Goal: Task Accomplishment & Management: Complete application form

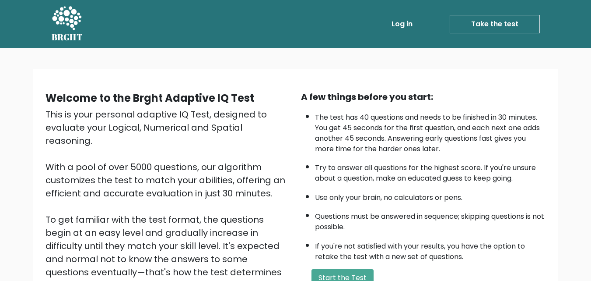
click at [402, 27] on link "Log in" at bounding box center [402, 24] width 28 height 18
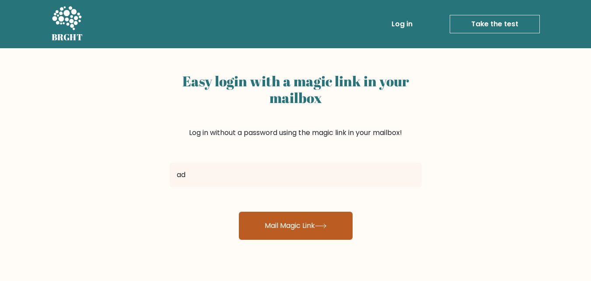
type input "[EMAIL_ADDRESS][DOMAIN_NAME]"
click at [282, 226] on button "Mail Magic Link" at bounding box center [296, 225] width 114 height 28
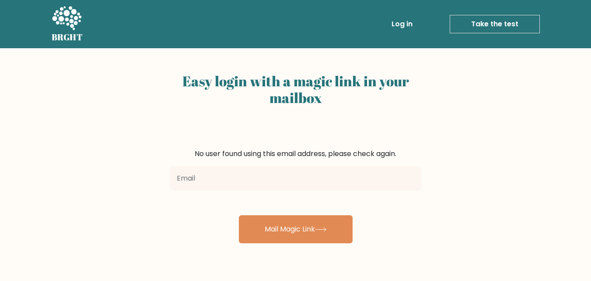
click at [503, 19] on link "Take the test" at bounding box center [495, 24] width 90 height 18
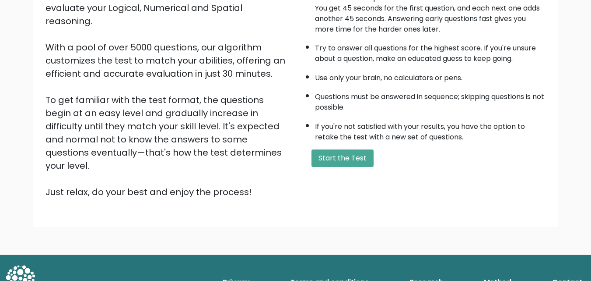
scroll to position [120, 0]
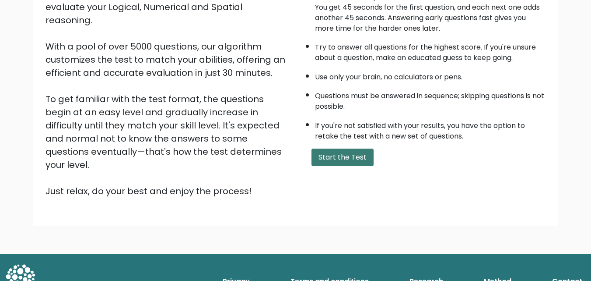
click at [340, 161] on button "Start the Test" at bounding box center [343, 157] width 62 height 18
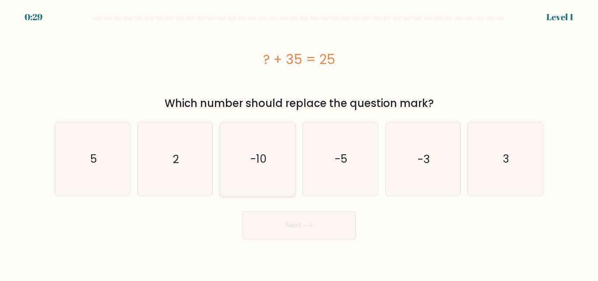
click at [276, 170] on icon "-10" at bounding box center [257, 158] width 73 height 73
click at [299, 143] on input "c. -10" at bounding box center [299, 142] width 0 height 2
radio input "true"
click at [294, 218] on button "Next" at bounding box center [299, 225] width 114 height 28
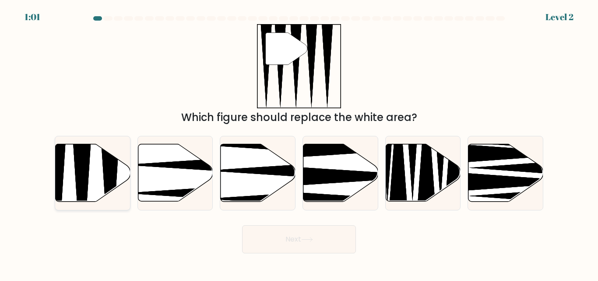
click at [114, 172] on icon at bounding box center [109, 204] width 19 height 148
click at [299, 143] on input "a." at bounding box center [299, 142] width 0 height 2
radio input "true"
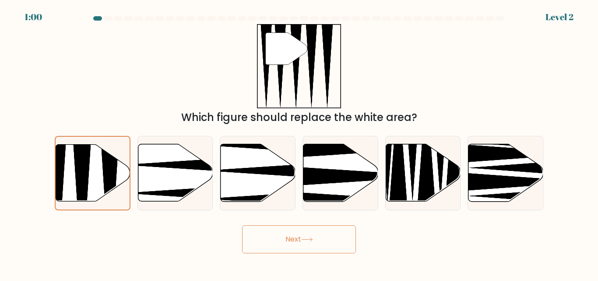
click at [293, 243] on button "Next" at bounding box center [299, 239] width 114 height 28
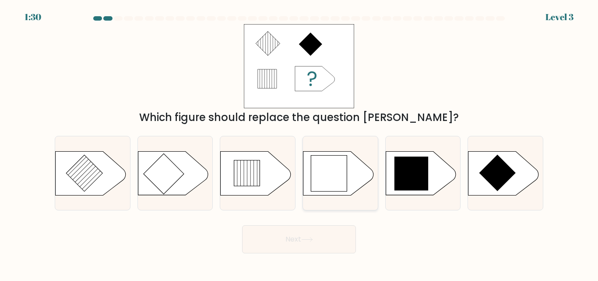
click at [320, 183] on icon at bounding box center [329, 173] width 36 height 36
click at [299, 143] on input "d." at bounding box center [299, 142] width 0 height 2
radio input "true"
click at [317, 236] on button "Next" at bounding box center [299, 239] width 114 height 28
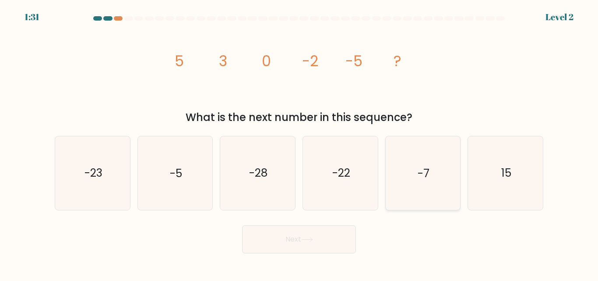
click at [420, 179] on text "-7" at bounding box center [424, 172] width 12 height 15
click at [299, 143] on input "e. -7" at bounding box center [299, 142] width 0 height 2
radio input "true"
click at [307, 232] on button "Next" at bounding box center [299, 239] width 114 height 28
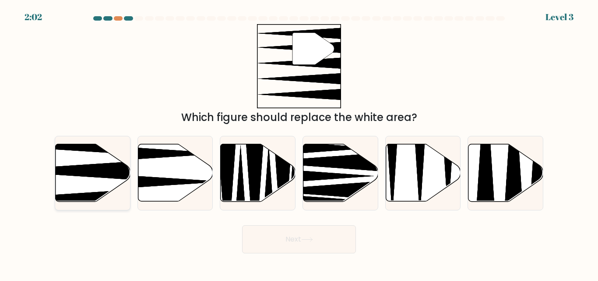
click at [99, 175] on icon at bounding box center [67, 170] width 148 height 19
click at [299, 143] on input "a." at bounding box center [299, 142] width 0 height 2
radio input "true"
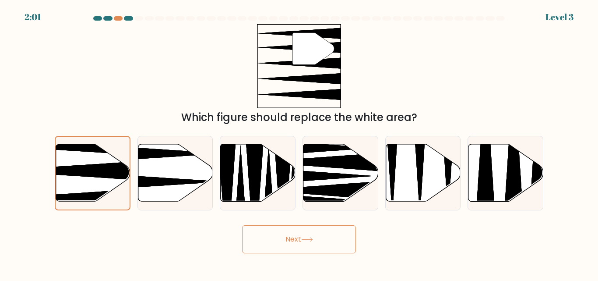
click at [264, 246] on button "Next" at bounding box center [299, 239] width 114 height 28
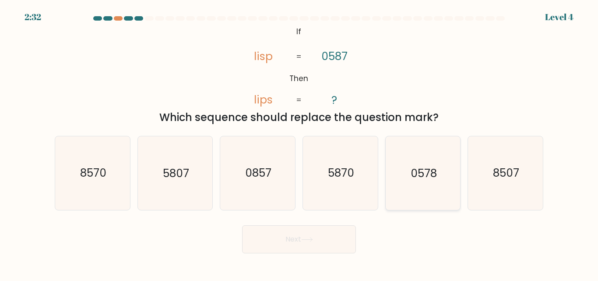
click at [405, 183] on icon "0578" at bounding box center [422, 172] width 73 height 73
click at [299, 143] on input "e. 0578" at bounding box center [299, 142] width 0 height 2
radio input "true"
click at [305, 235] on button "Next" at bounding box center [299, 239] width 114 height 28
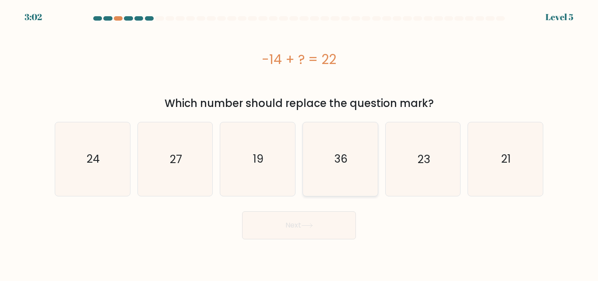
click at [363, 171] on icon "36" at bounding box center [340, 158] width 73 height 73
click at [299, 143] on input "d. 36" at bounding box center [299, 142] width 0 height 2
radio input "true"
click at [296, 226] on button "Next" at bounding box center [299, 225] width 114 height 28
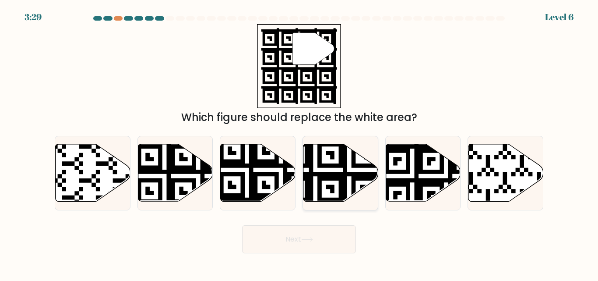
click at [336, 163] on icon at bounding box center [340, 172] width 75 height 57
click at [299, 143] on input "d." at bounding box center [299, 142] width 0 height 2
radio input "true"
click at [331, 232] on button "Next" at bounding box center [299, 239] width 114 height 28
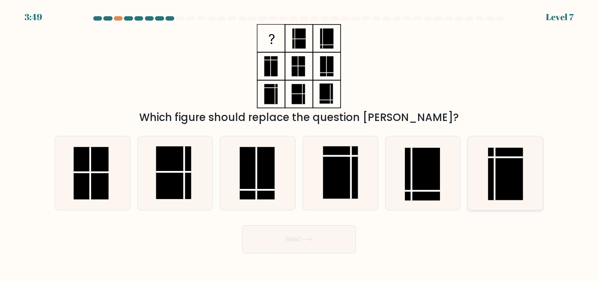
click at [495, 167] on line at bounding box center [495, 174] width 0 height 53
click at [299, 143] on input "f." at bounding box center [299, 142] width 0 height 2
radio input "true"
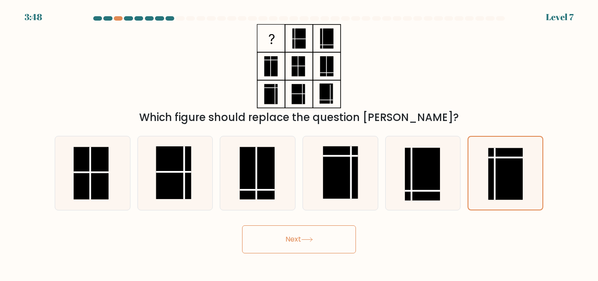
click at [323, 232] on button "Next" at bounding box center [299, 239] width 114 height 28
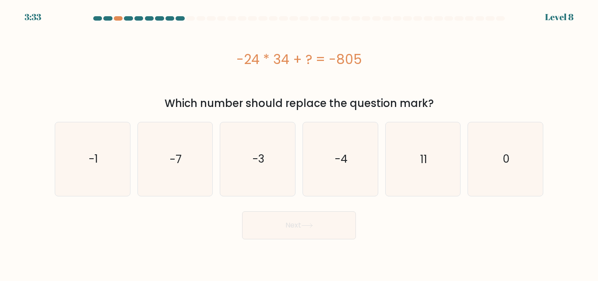
click at [379, 144] on div "d. -4" at bounding box center [340, 159] width 83 height 74
click at [402, 152] on icon "11" at bounding box center [422, 158] width 73 height 73
click at [299, 143] on input "e. 11" at bounding box center [299, 142] width 0 height 2
radio input "true"
click at [323, 230] on button "Next" at bounding box center [299, 225] width 114 height 28
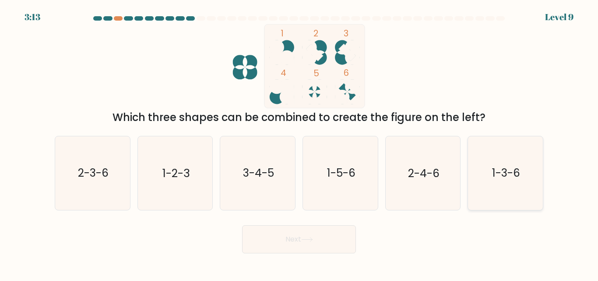
click at [492, 181] on icon "1-3-6" at bounding box center [505, 172] width 73 height 73
click at [299, 143] on input "f. 1-3-6" at bounding box center [299, 142] width 0 height 2
radio input "true"
click at [338, 244] on button "Next" at bounding box center [299, 239] width 114 height 28
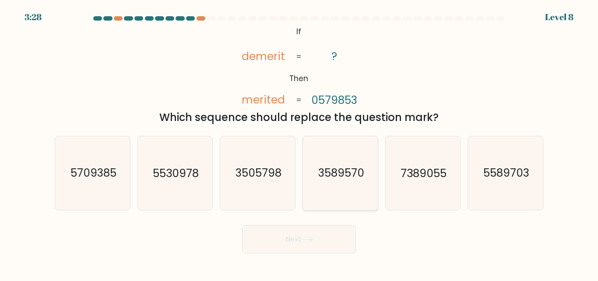
click at [343, 179] on text "3589570" at bounding box center [341, 172] width 46 height 15
click at [299, 143] on input "d. 3589570" at bounding box center [299, 142] width 0 height 2
radio input "true"
click at [326, 232] on button "Next" at bounding box center [299, 239] width 114 height 28
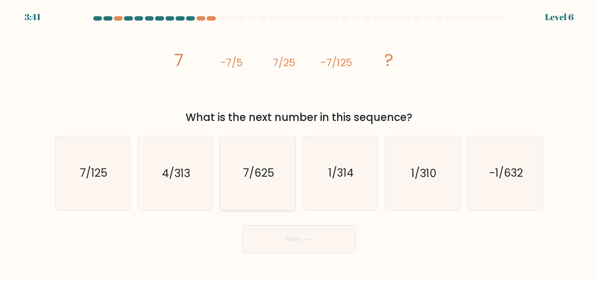
click at [264, 180] on text "7/625" at bounding box center [258, 172] width 31 height 15
click at [299, 143] on input "c. 7/625" at bounding box center [299, 142] width 0 height 2
radio input "true"
click at [305, 242] on button "Next" at bounding box center [299, 239] width 114 height 28
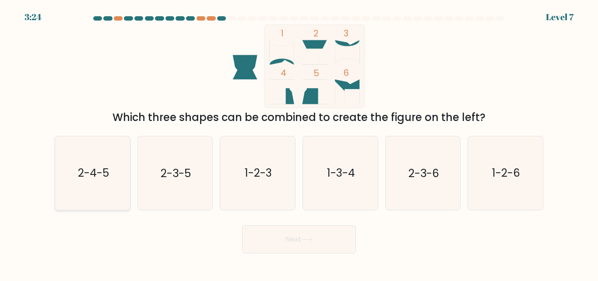
click at [110, 179] on icon "2-4-5" at bounding box center [92, 172] width 73 height 73
click at [299, 143] on input "a. 2-4-5" at bounding box center [299, 142] width 0 height 2
radio input "true"
click at [289, 250] on button "Next" at bounding box center [299, 239] width 114 height 28
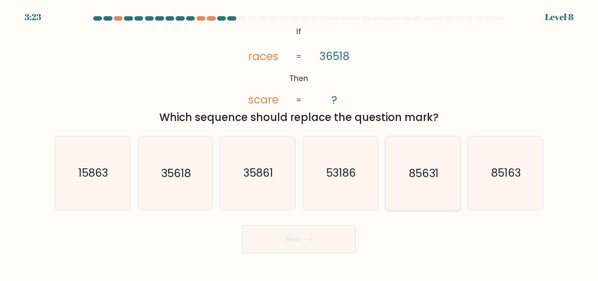
click at [437, 181] on icon "85631" at bounding box center [422, 172] width 73 height 73
click at [299, 143] on input "e. 85631" at bounding box center [299, 142] width 0 height 2
radio input "true"
click at [309, 243] on button "Next" at bounding box center [299, 239] width 114 height 28
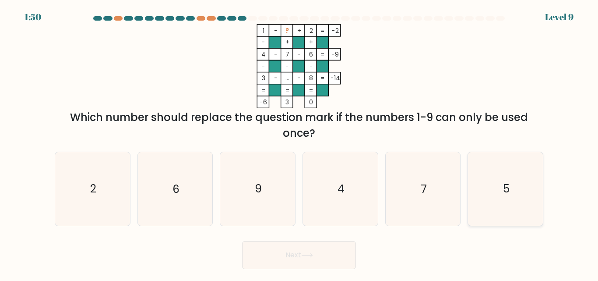
click at [538, 195] on icon "5" at bounding box center [505, 188] width 73 height 73
click at [299, 143] on input "f. 5" at bounding box center [299, 142] width 0 height 2
radio input "true"
click at [338, 257] on button "Next" at bounding box center [299, 255] width 114 height 28
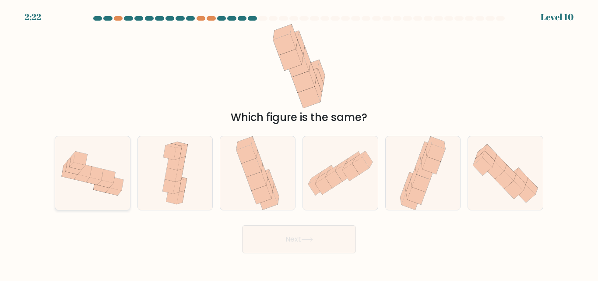
click at [93, 169] on icon at bounding box center [96, 173] width 14 height 14
click at [299, 143] on input "a." at bounding box center [299, 142] width 0 height 2
radio input "true"
click at [303, 242] on button "Next" at bounding box center [299, 239] width 114 height 28
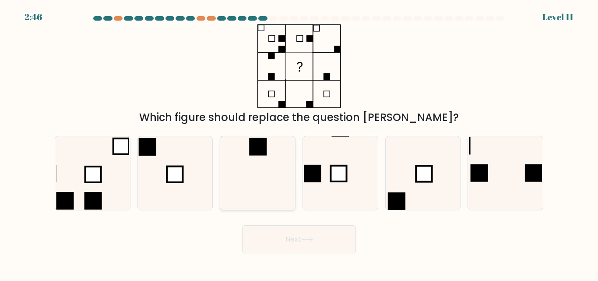
click at [276, 162] on icon at bounding box center [257, 172] width 73 height 73
click at [299, 143] on input "c." at bounding box center [299, 142] width 0 height 2
radio input "true"
click at [311, 248] on button "Next" at bounding box center [299, 239] width 114 height 28
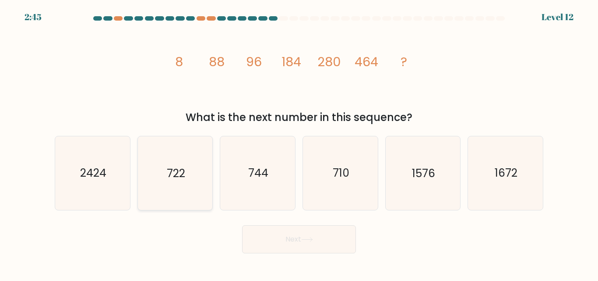
click at [197, 172] on icon "722" at bounding box center [174, 172] width 73 height 73
click at [299, 143] on input "b. 722" at bounding box center [299, 142] width 0 height 2
radio input "true"
click at [288, 238] on button "Next" at bounding box center [299, 239] width 114 height 28
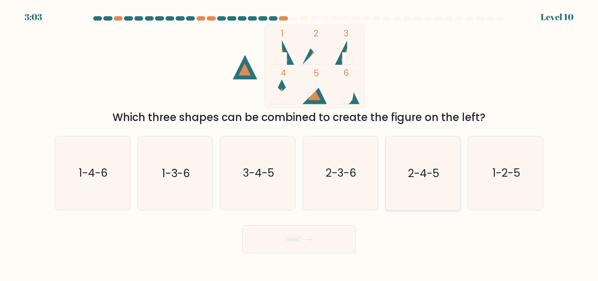
click at [414, 179] on text "2-4-5" at bounding box center [423, 172] width 31 height 15
click at [299, 143] on input "e. 2-4-5" at bounding box center [299, 142] width 0 height 2
radio input "true"
click at [313, 232] on button "Next" at bounding box center [299, 239] width 114 height 28
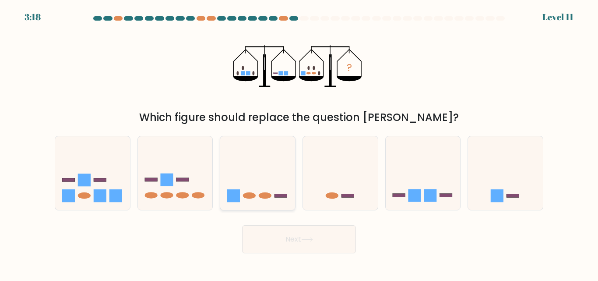
click at [271, 172] on icon at bounding box center [257, 173] width 75 height 62
click at [299, 143] on input "c." at bounding box center [299, 142] width 0 height 2
radio input "true"
click at [329, 236] on button "Next" at bounding box center [299, 239] width 114 height 28
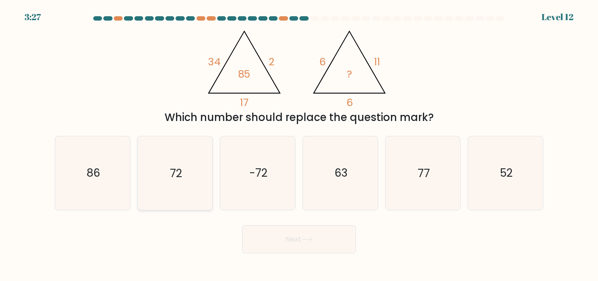
click at [183, 176] on icon "72" at bounding box center [174, 172] width 73 height 73
click at [299, 143] on input "b. 72" at bounding box center [299, 142] width 0 height 2
radio input "true"
click at [293, 243] on button "Next" at bounding box center [299, 239] width 114 height 28
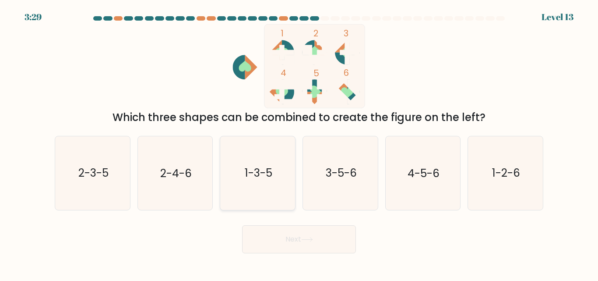
click at [269, 176] on text "1-3-5" at bounding box center [259, 172] width 28 height 15
click at [299, 143] on input "c. 1-3-5" at bounding box center [299, 142] width 0 height 2
radio input "true"
click at [278, 242] on button "Next" at bounding box center [299, 239] width 114 height 28
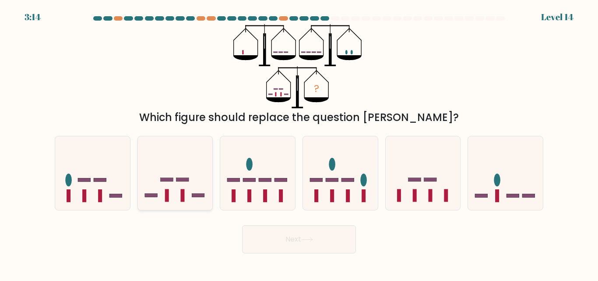
click at [197, 160] on icon at bounding box center [175, 173] width 75 height 62
click at [299, 143] on input "b." at bounding box center [299, 142] width 0 height 2
radio input "true"
click at [287, 236] on button "Next" at bounding box center [299, 239] width 114 height 28
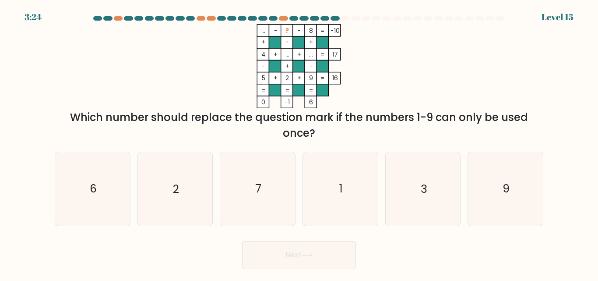
drag, startPoint x: 314, startPoint y: 55, endPoint x: 307, endPoint y: 58, distance: 7.6
click at [306, 58] on icon "... - ? - 8 -10 + - + 4 + ... + ... 17 - + - 5 + 2 + 9 = 16 = = = = 0 -1 6 =" at bounding box center [299, 66] width 263 height 84
click at [310, 56] on tspan "..." at bounding box center [312, 54] width 4 height 8
click at [315, 55] on rect at bounding box center [311, 54] width 12 height 12
click at [401, 179] on icon "3" at bounding box center [422, 188] width 73 height 73
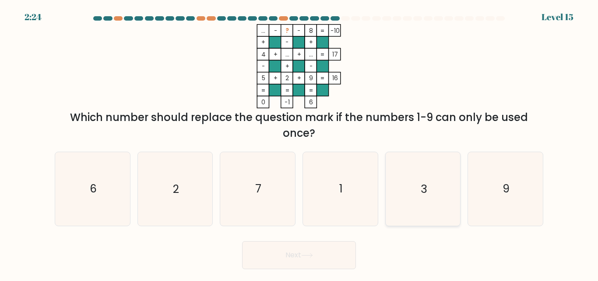
click at [299, 143] on input "e. 3" at bounding box center [299, 142] width 0 height 2
radio input "true"
drag, startPoint x: 321, startPoint y: 254, endPoint x: 316, endPoint y: 256, distance: 5.7
click at [320, 254] on button "Next" at bounding box center [299, 255] width 114 height 28
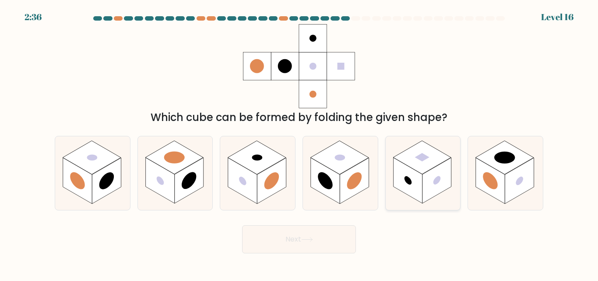
click at [423, 178] on rect at bounding box center [436, 181] width 29 height 46
click at [299, 143] on input "e." at bounding box center [299, 142] width 0 height 2
radio input "true"
click at [324, 237] on button "Next" at bounding box center [299, 239] width 114 height 28
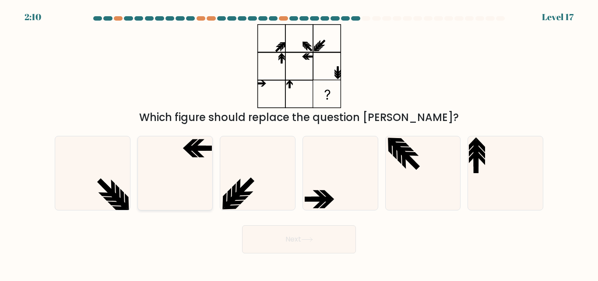
click at [205, 158] on icon at bounding box center [174, 172] width 73 height 73
click at [299, 143] on input "b." at bounding box center [299, 142] width 0 height 2
radio input "true"
click at [292, 239] on button "Next" at bounding box center [299, 239] width 114 height 28
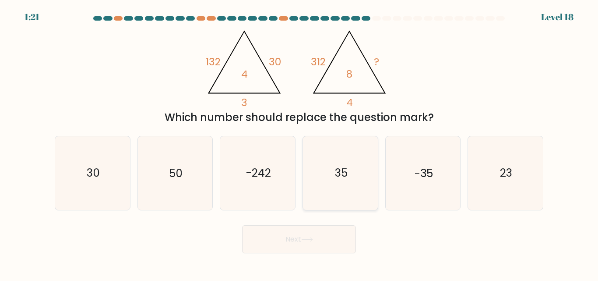
click at [332, 166] on icon "35" at bounding box center [340, 172] width 73 height 73
click at [299, 143] on input "d. 35" at bounding box center [299, 142] width 0 height 2
radio input "true"
click at [334, 235] on button "Next" at bounding box center [299, 239] width 114 height 28
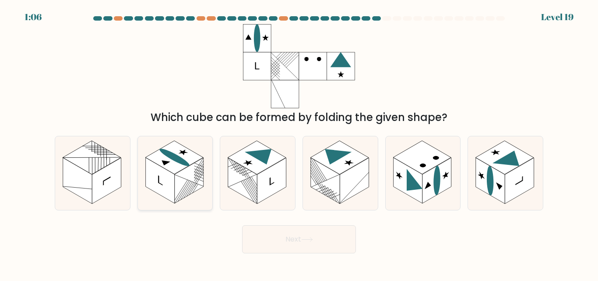
click at [179, 165] on rect at bounding box center [174, 157] width 58 height 33
click at [299, 143] on input "b." at bounding box center [299, 142] width 0 height 2
radio input "true"
click at [408, 184] on icon at bounding box center [415, 184] width 16 height 31
click at [299, 143] on input "e." at bounding box center [299, 142] width 0 height 2
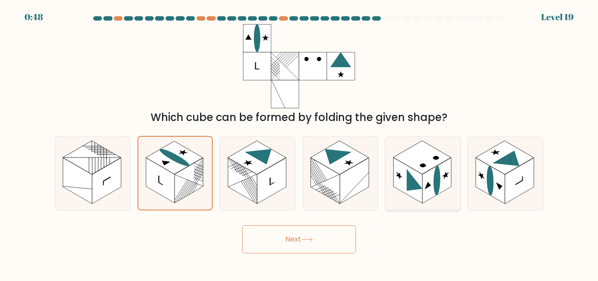
radio input "true"
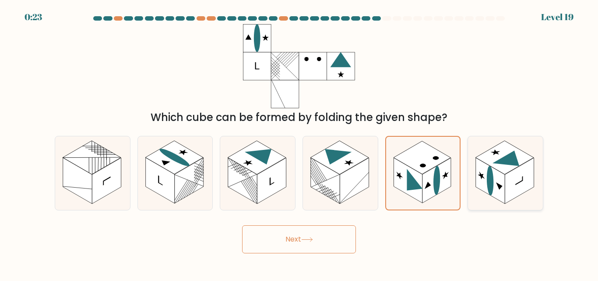
click at [488, 167] on rect at bounding box center [490, 181] width 29 height 46
click at [299, 143] on input "f." at bounding box center [299, 142] width 0 height 2
radio input "true"
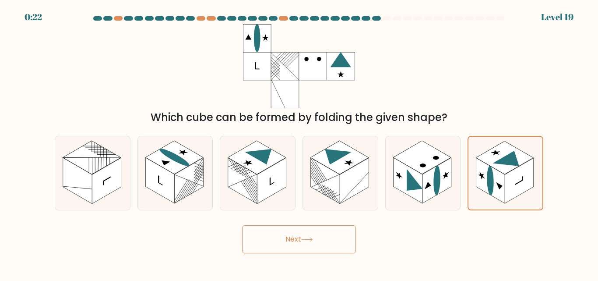
click at [313, 241] on icon at bounding box center [307, 239] width 12 height 5
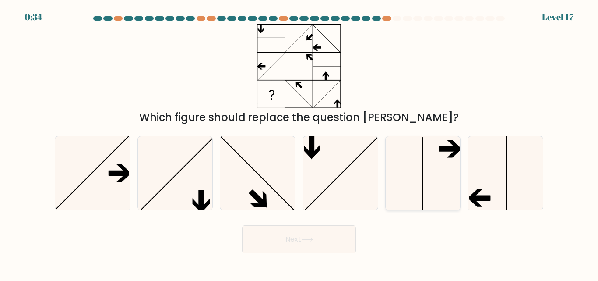
click at [448, 180] on icon at bounding box center [422, 172] width 73 height 73
click at [299, 143] on input "e." at bounding box center [299, 142] width 0 height 2
radio input "true"
click at [320, 232] on button "Next" at bounding box center [299, 239] width 114 height 28
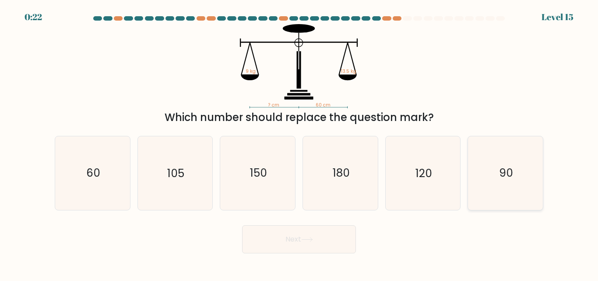
click at [487, 178] on icon "90" at bounding box center [505, 172] width 73 height 73
click at [299, 143] on input "f. 90" at bounding box center [299, 142] width 0 height 2
radio input "true"
click at [325, 242] on button "Next" at bounding box center [299, 239] width 114 height 28
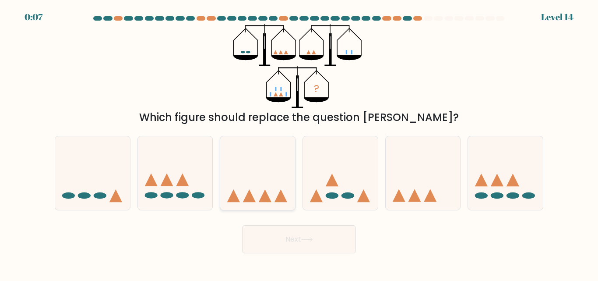
click at [250, 183] on icon at bounding box center [257, 173] width 75 height 62
click at [299, 143] on input "c." at bounding box center [299, 142] width 0 height 2
radio input "true"
click at [305, 235] on button "Next" at bounding box center [299, 239] width 114 height 28
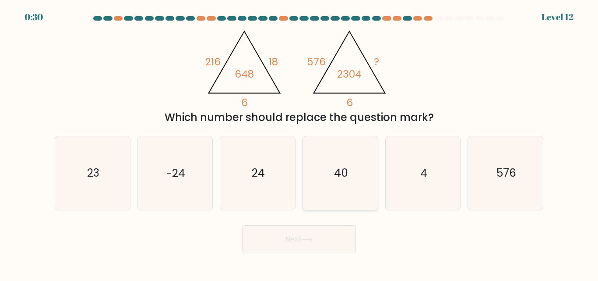
click at [342, 178] on text "40" at bounding box center [341, 172] width 14 height 15
click at [299, 143] on input "d. 40" at bounding box center [299, 142] width 0 height 2
radio input "true"
click at [331, 232] on button "Next" at bounding box center [299, 239] width 114 height 28
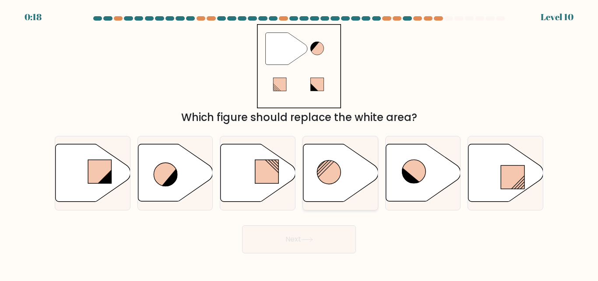
click at [335, 176] on circle at bounding box center [329, 172] width 24 height 24
click at [299, 143] on input "d." at bounding box center [299, 142] width 0 height 2
radio input "true"
click at [323, 227] on button "Next" at bounding box center [299, 239] width 114 height 28
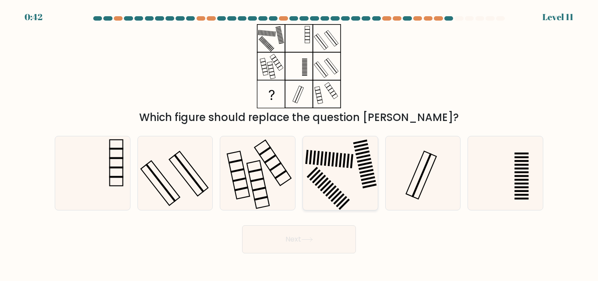
click at [339, 152] on icon at bounding box center [340, 172] width 73 height 73
click at [299, 143] on input "d." at bounding box center [299, 142] width 0 height 2
radio input "true"
click at [323, 234] on button "Next" at bounding box center [299, 239] width 114 height 28
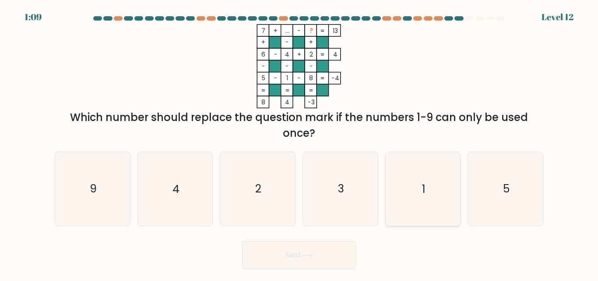
click at [428, 204] on icon "1" at bounding box center [422, 188] width 73 height 73
click at [299, 143] on input "e. 1" at bounding box center [299, 142] width 0 height 2
radio input "true"
click at [335, 249] on button "Next" at bounding box center [299, 255] width 114 height 28
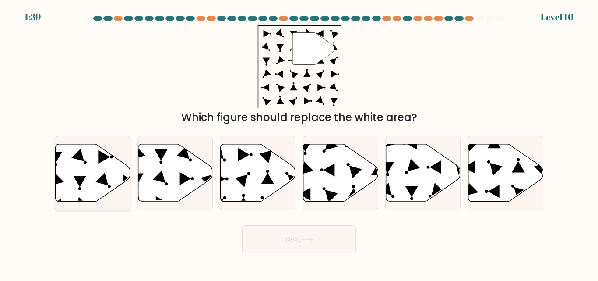
click at [109, 169] on icon at bounding box center [93, 172] width 75 height 57
click at [299, 143] on input "a." at bounding box center [299, 142] width 0 height 2
radio input "true"
click at [273, 243] on button "Next" at bounding box center [299, 239] width 114 height 28
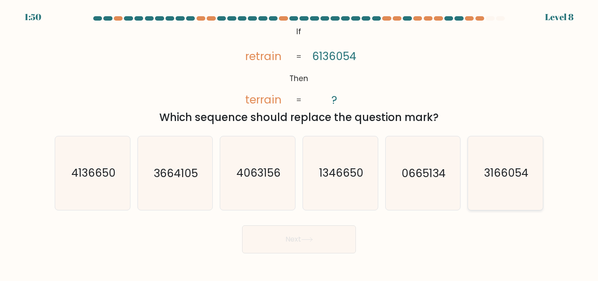
click at [485, 174] on text "3166054" at bounding box center [506, 172] width 44 height 15
click at [299, 143] on input "f. 3166054" at bounding box center [299, 142] width 0 height 2
radio input "true"
click at [321, 244] on button "Next" at bounding box center [299, 239] width 114 height 28
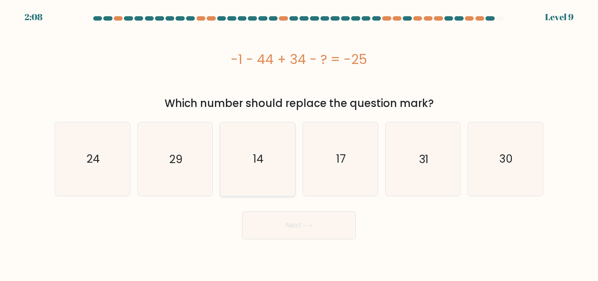
click at [257, 172] on icon "14" at bounding box center [257, 158] width 73 height 73
click at [299, 143] on input "c. 14" at bounding box center [299, 142] width 0 height 2
radio input "true"
click at [312, 217] on button "Next" at bounding box center [299, 225] width 114 height 28
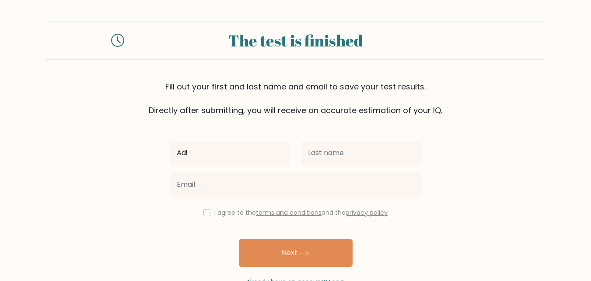
type input "Adi"
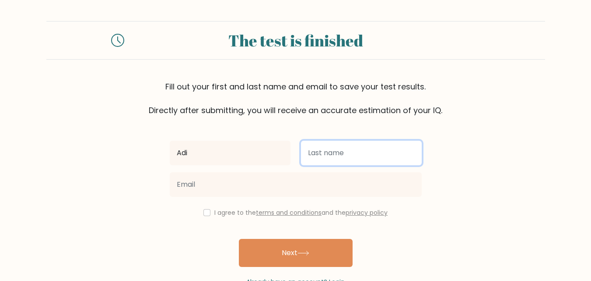
click at [321, 145] on input "text" at bounding box center [361, 153] width 121 height 25
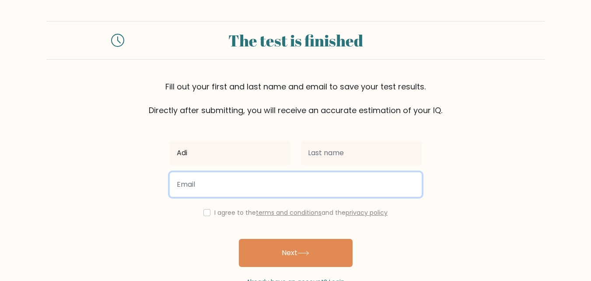
click at [263, 187] on input "email" at bounding box center [296, 184] width 252 height 25
type input "[EMAIL_ADDRESS][DOMAIN_NAME]"
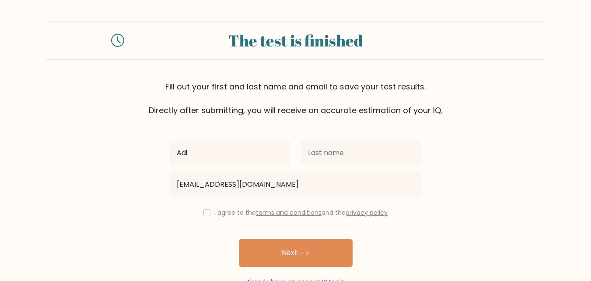
click at [227, 215] on label "I agree to the terms and conditions and the privacy policy" at bounding box center [301, 212] width 173 height 9
click at [203, 208] on div "I agree to the terms and conditions and the privacy policy" at bounding box center [296, 212] width 263 height 11
click at [205, 211] on input "checkbox" at bounding box center [207, 212] width 7 height 7
checkbox input "true"
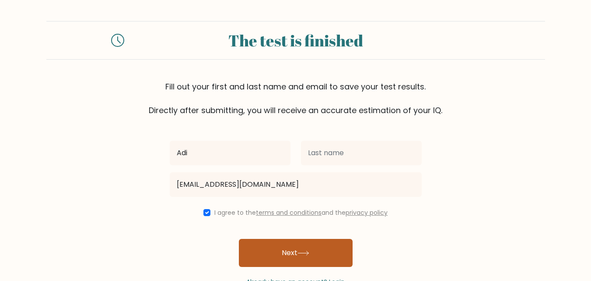
click at [252, 252] on button "Next" at bounding box center [296, 253] width 114 height 28
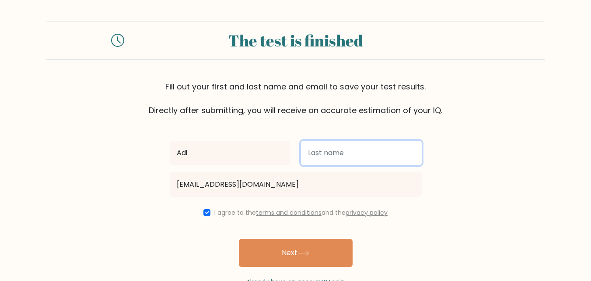
click at [320, 156] on input "text" at bounding box center [361, 153] width 121 height 25
type input "Pecar"
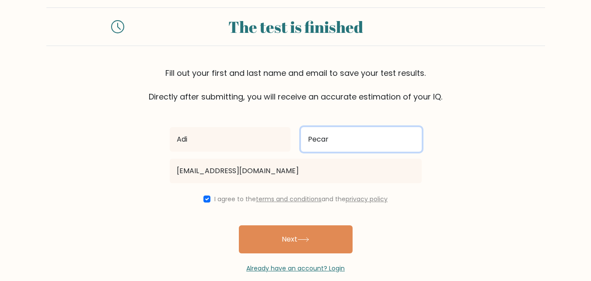
scroll to position [27, 0]
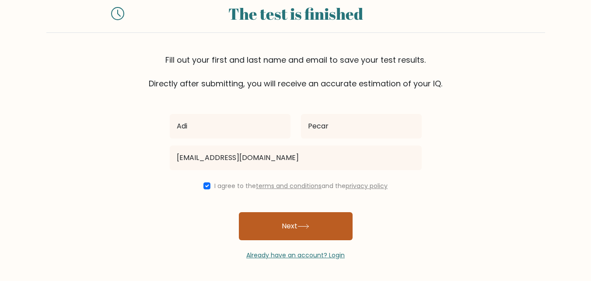
click at [275, 223] on button "Next" at bounding box center [296, 226] width 114 height 28
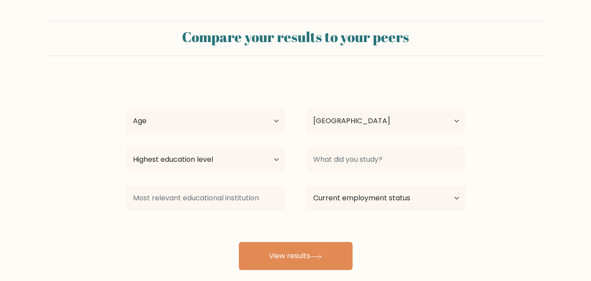
select select "BA"
click at [261, 124] on select "Age Under [DEMOGRAPHIC_DATA] [DEMOGRAPHIC_DATA] [DEMOGRAPHIC_DATA] [DEMOGRAPHIC…" at bounding box center [205, 121] width 159 height 25
select select "18_24"
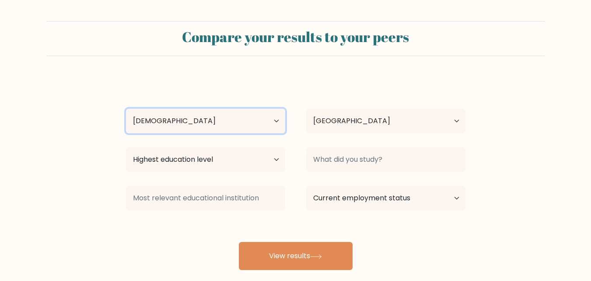
click at [126, 109] on select "Age Under [DEMOGRAPHIC_DATA] [DEMOGRAPHIC_DATA] [DEMOGRAPHIC_DATA] [DEMOGRAPHIC…" at bounding box center [205, 121] width 159 height 25
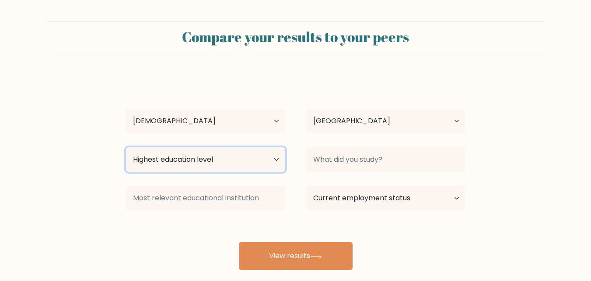
click at [231, 166] on select "Highest education level No schooling Primary Lower Secondary Upper Secondary Oc…" at bounding box center [205, 159] width 159 height 25
select select "occupation_specific"
click at [126, 147] on select "Highest education level No schooling Primary Lower Secondary Upper Secondary Oc…" at bounding box center [205, 159] width 159 height 25
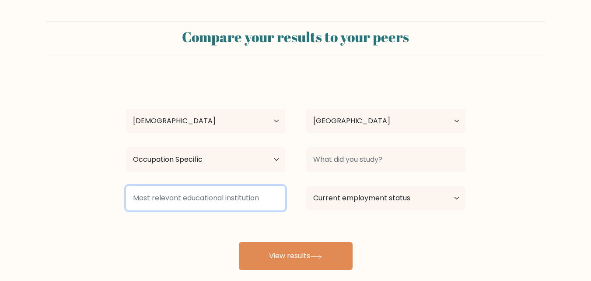
click at [238, 201] on input at bounding box center [205, 198] width 159 height 25
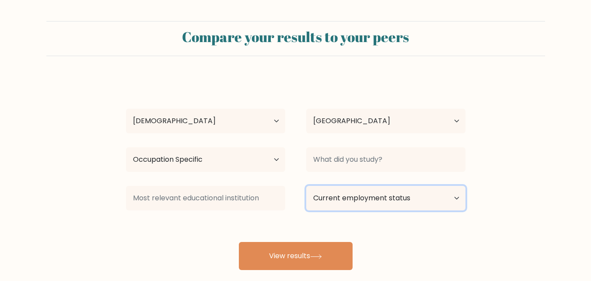
click at [438, 194] on select "Current employment status Employed Student Retired Other / prefer not to answer" at bounding box center [385, 198] width 159 height 25
select select "student"
click at [306, 186] on select "Current employment status Employed Student Retired Other / prefer not to answer" at bounding box center [385, 198] width 159 height 25
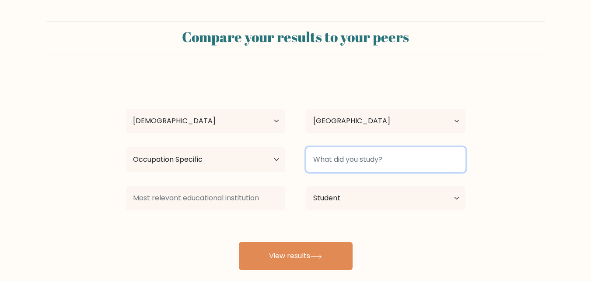
click at [370, 159] on input at bounding box center [385, 159] width 159 height 25
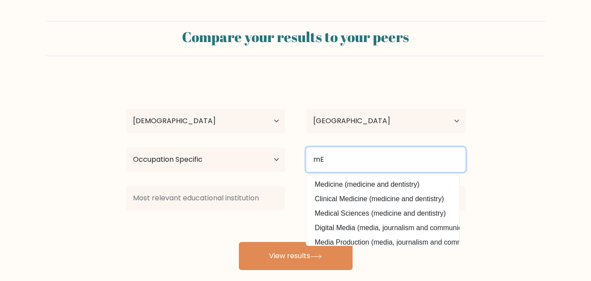
type input "m"
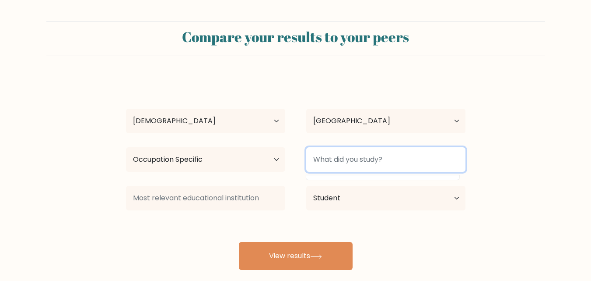
type input "m"
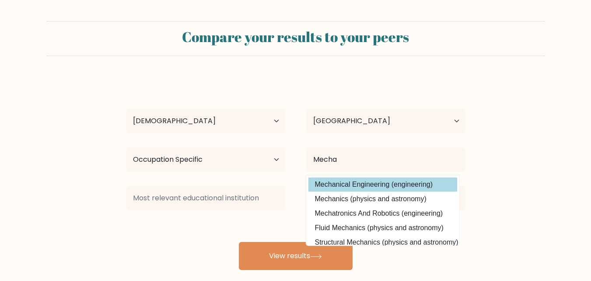
click at [409, 184] on option "Mechanical Engineering (engineering)" at bounding box center [383, 184] width 149 height 14
type input "Mechanical Engineering"
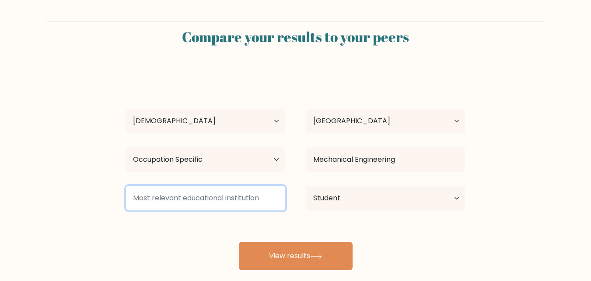
click at [249, 207] on input at bounding box center [205, 198] width 159 height 25
type input "i"
type input "M"
click at [232, 198] on input at bounding box center [205, 198] width 159 height 25
type input "o"
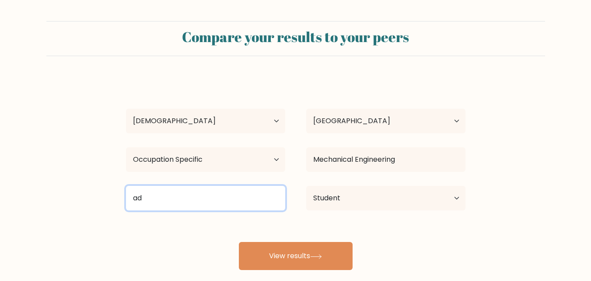
type input "a"
type input "F"
type input "m"
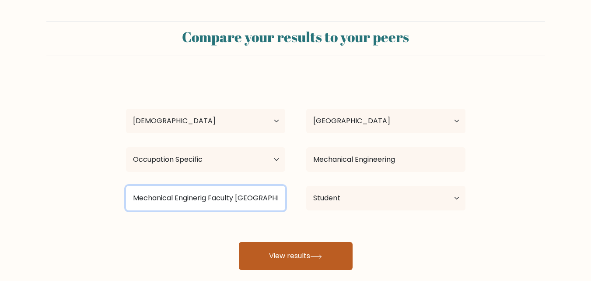
type input "Mechanical Enginerig Faculty [GEOGRAPHIC_DATA]"
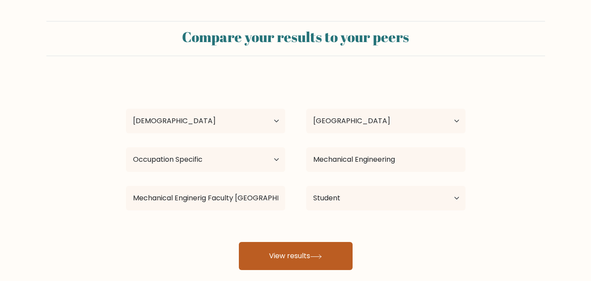
click at [306, 259] on button "View results" at bounding box center [296, 256] width 114 height 28
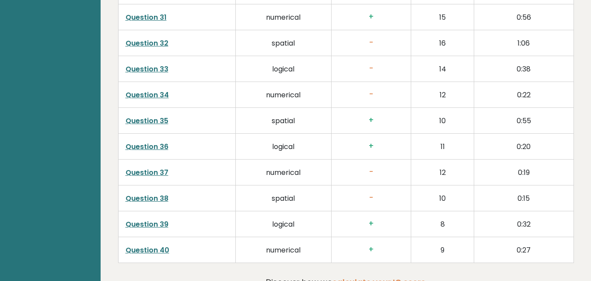
scroll to position [2172, 0]
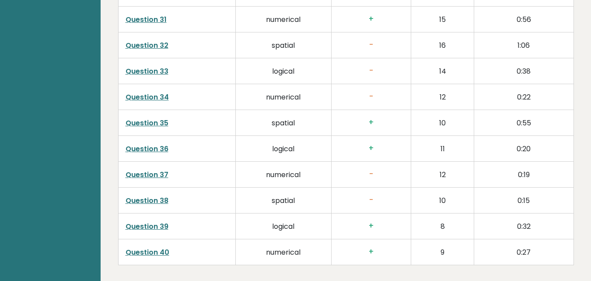
click at [159, 195] on link "Question 38" at bounding box center [147, 200] width 43 height 10
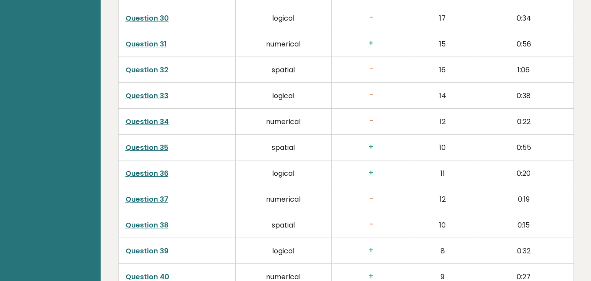
scroll to position [2128, 0]
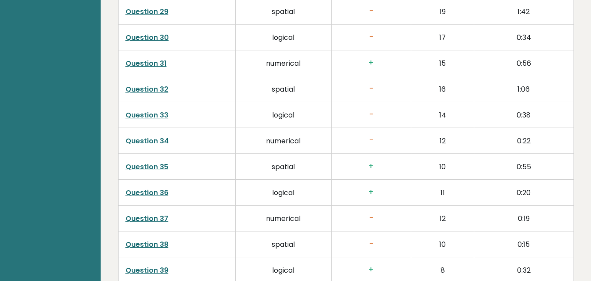
click at [149, 213] on link "Question 37" at bounding box center [147, 218] width 43 height 10
click at [149, 136] on link "Question 34" at bounding box center [147, 141] width 43 height 10
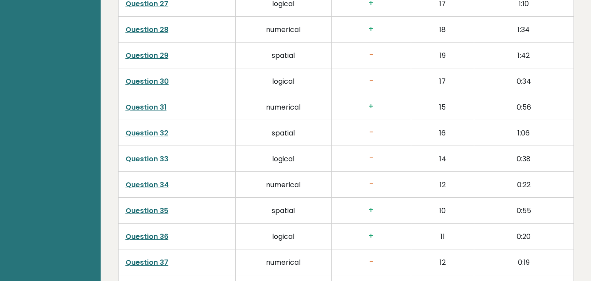
click at [159, 154] on link "Question 33" at bounding box center [147, 159] width 43 height 10
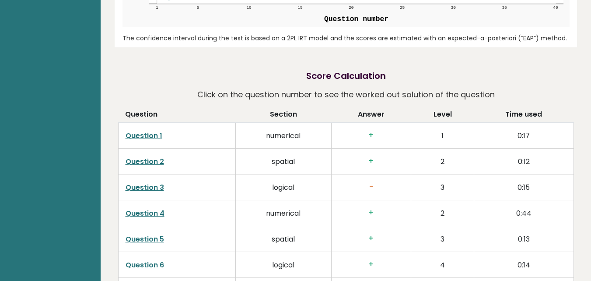
scroll to position [1296, 0]
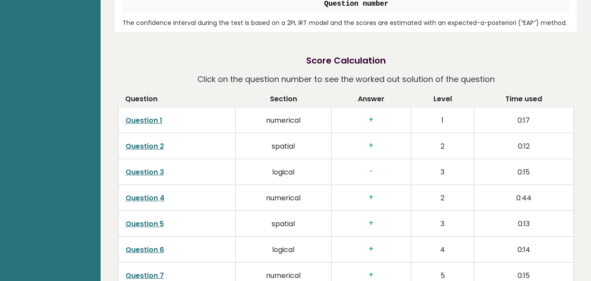
click at [142, 167] on link "Question 3" at bounding box center [145, 172] width 39 height 10
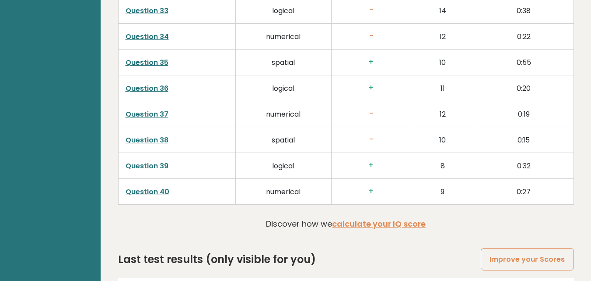
scroll to position [2259, 0]
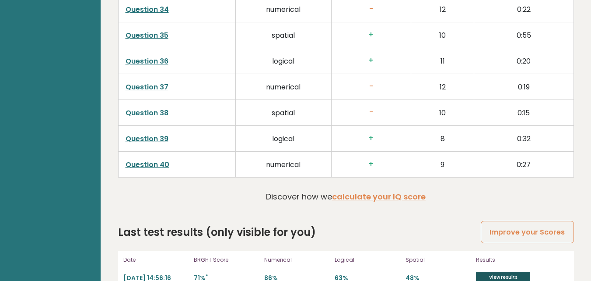
click at [511, 271] on link "View results" at bounding box center [503, 276] width 54 height 11
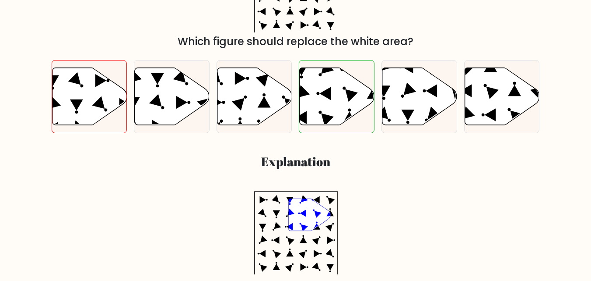
scroll to position [175, 0]
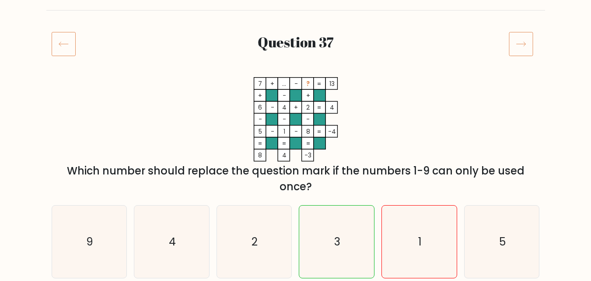
scroll to position [88, 0]
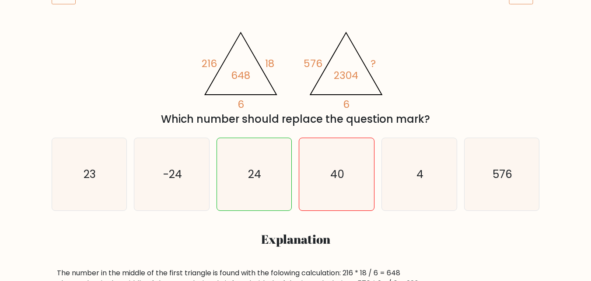
scroll to position [44, 0]
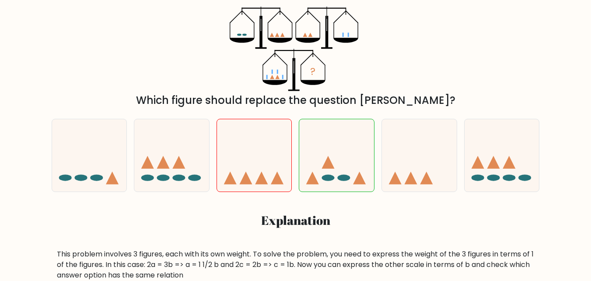
scroll to position [131, 0]
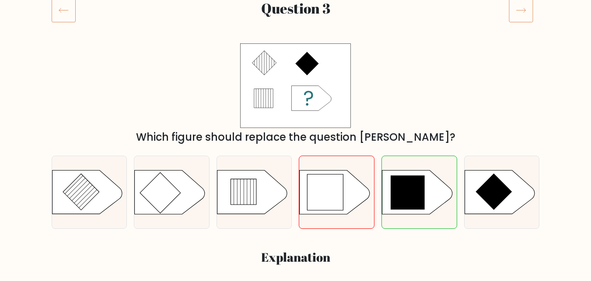
scroll to position [131, 0]
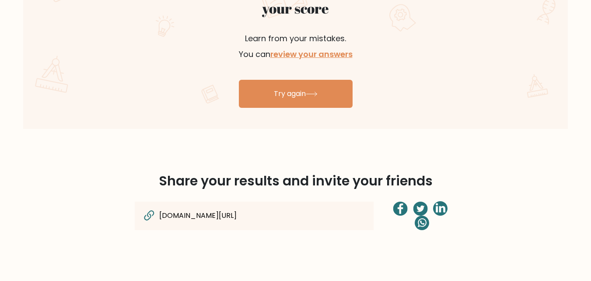
scroll to position [525, 0]
